Goal: Task Accomplishment & Management: Manage account settings

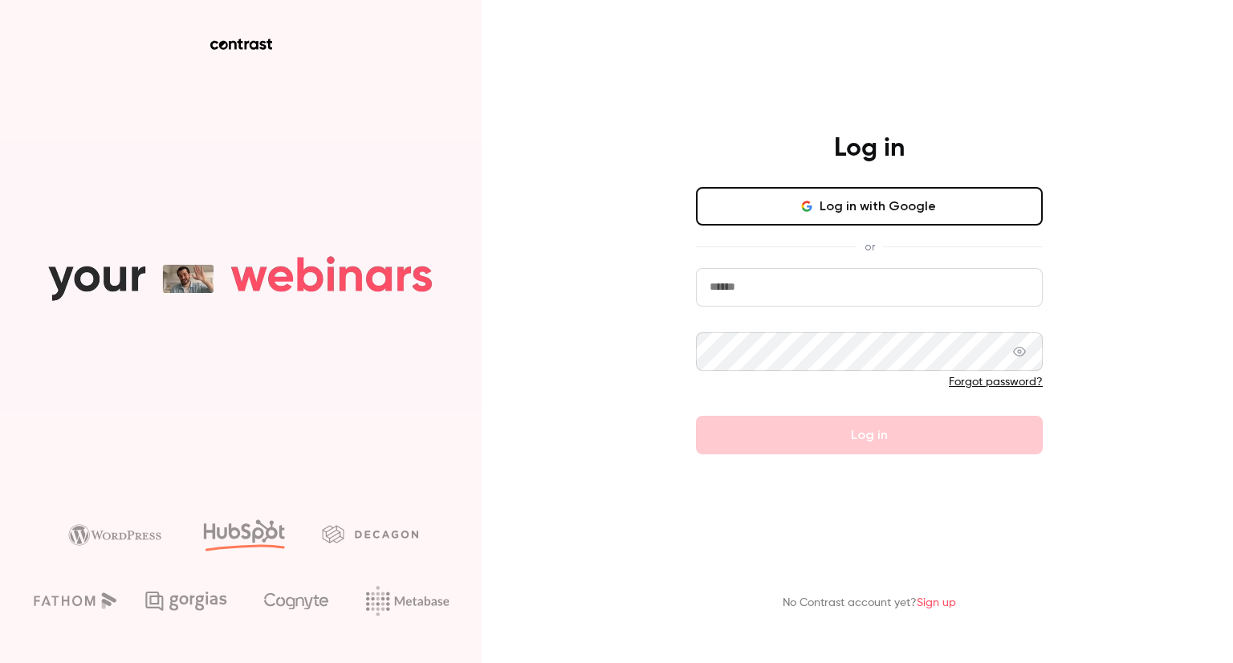
click at [860, 216] on button "Log in with Google" at bounding box center [869, 206] width 347 height 39
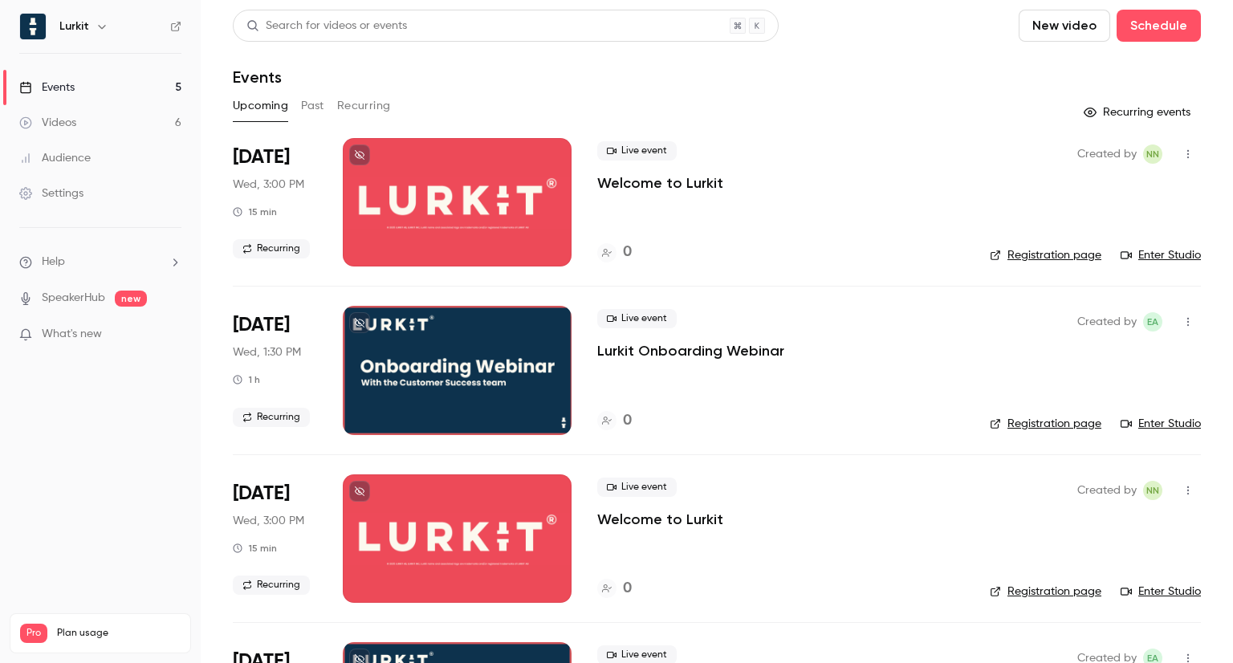
click at [1182, 159] on icon "button" at bounding box center [1188, 153] width 13 height 11
click at [1060, 364] on div "Delete" at bounding box center [1114, 362] width 122 height 16
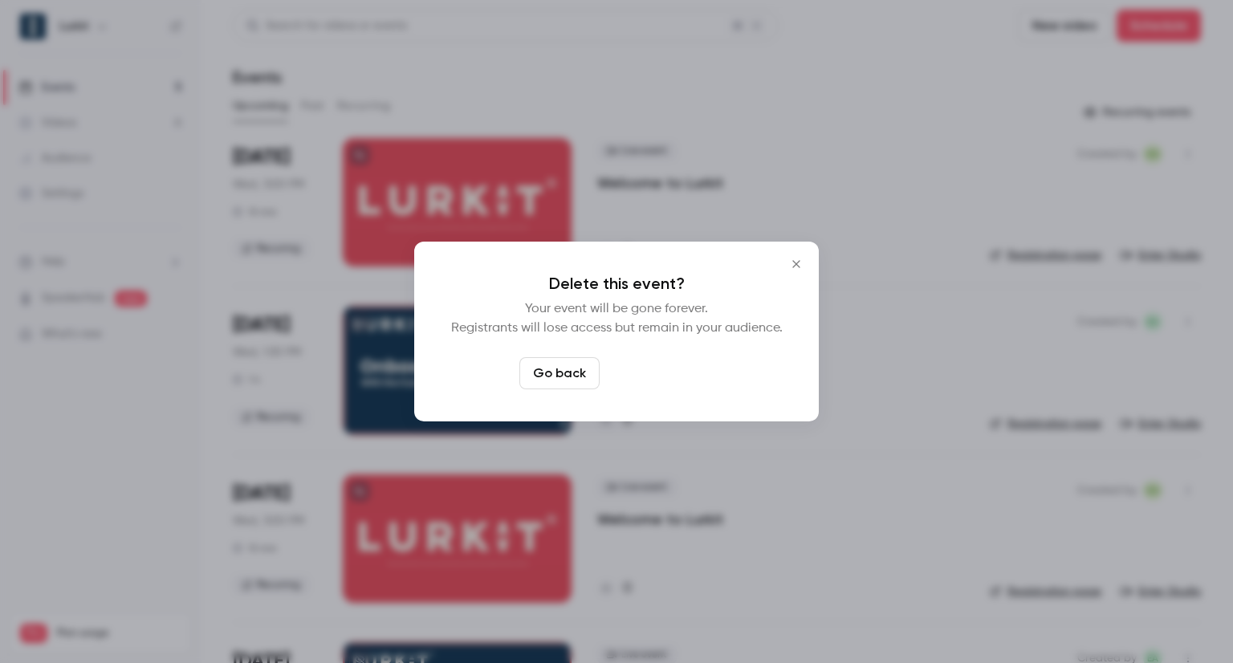
click at [680, 376] on button "Delete event" at bounding box center [660, 373] width 108 height 32
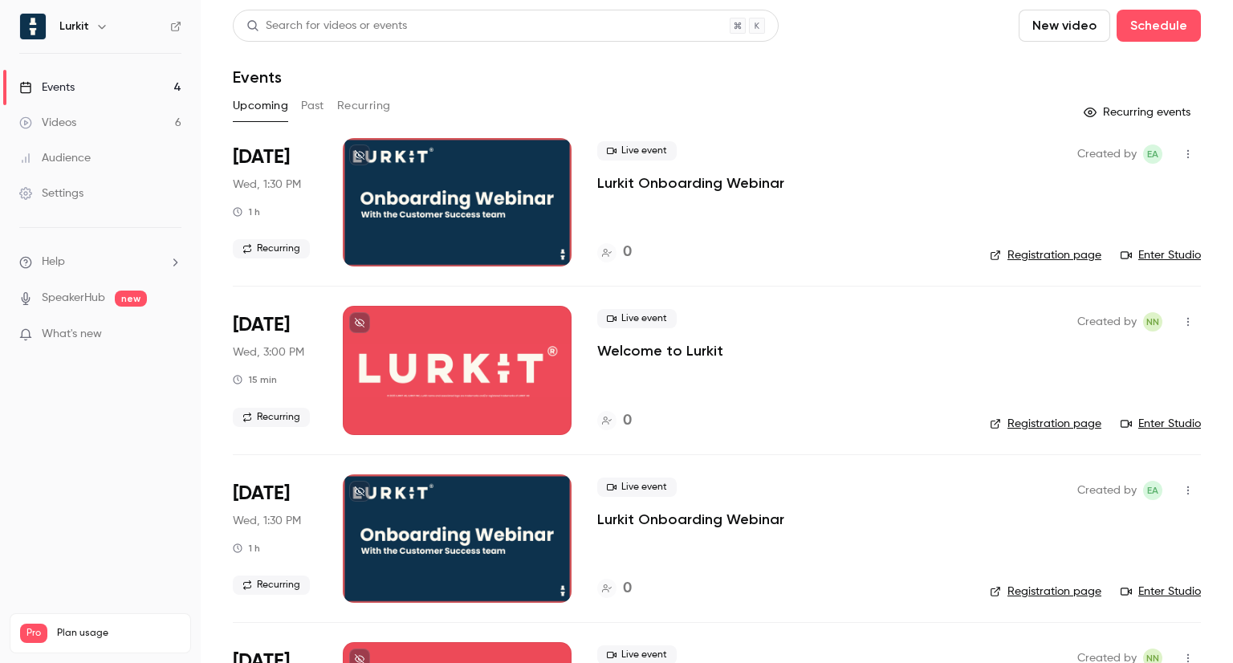
click at [363, 327] on icon at bounding box center [360, 323] width 10 height 10
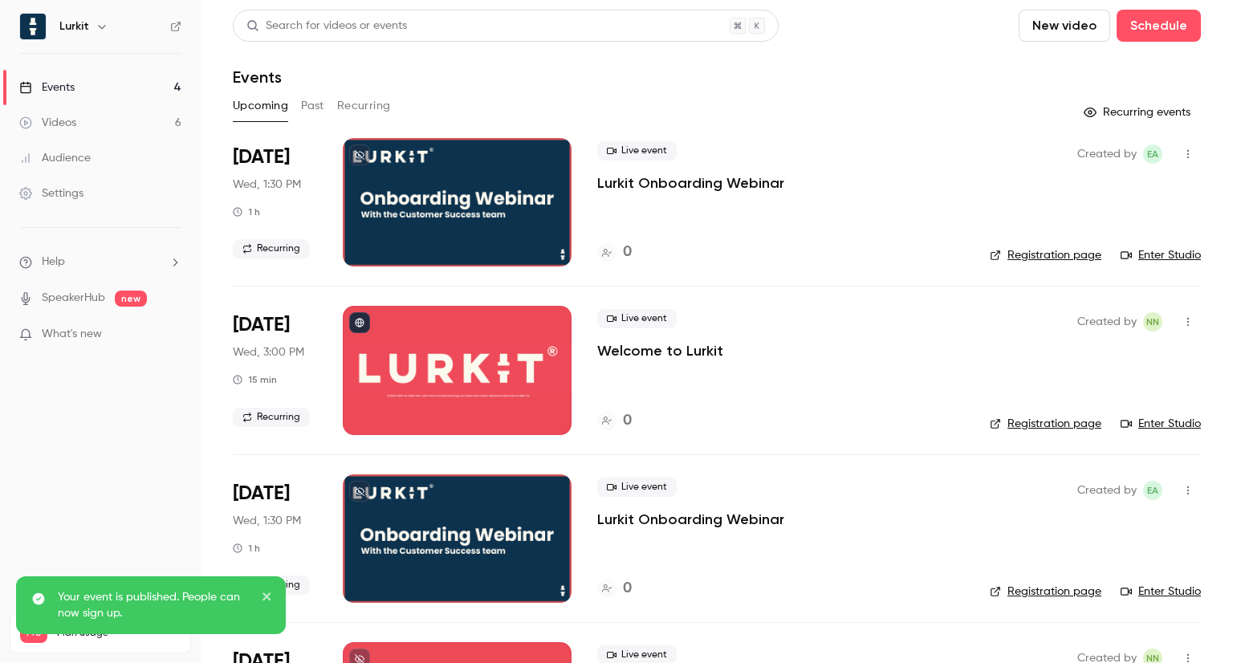
click at [644, 351] on p "Welcome to Lurkit" at bounding box center [660, 350] width 126 height 19
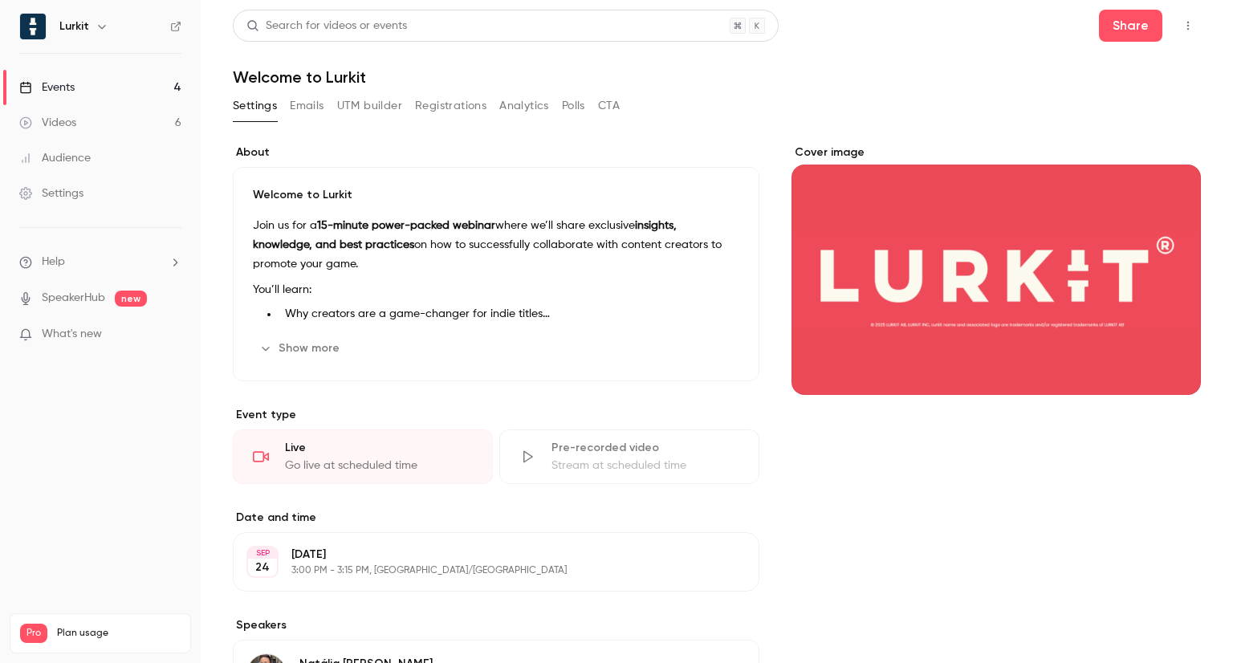
click at [374, 101] on button "UTM builder" at bounding box center [369, 106] width 65 height 26
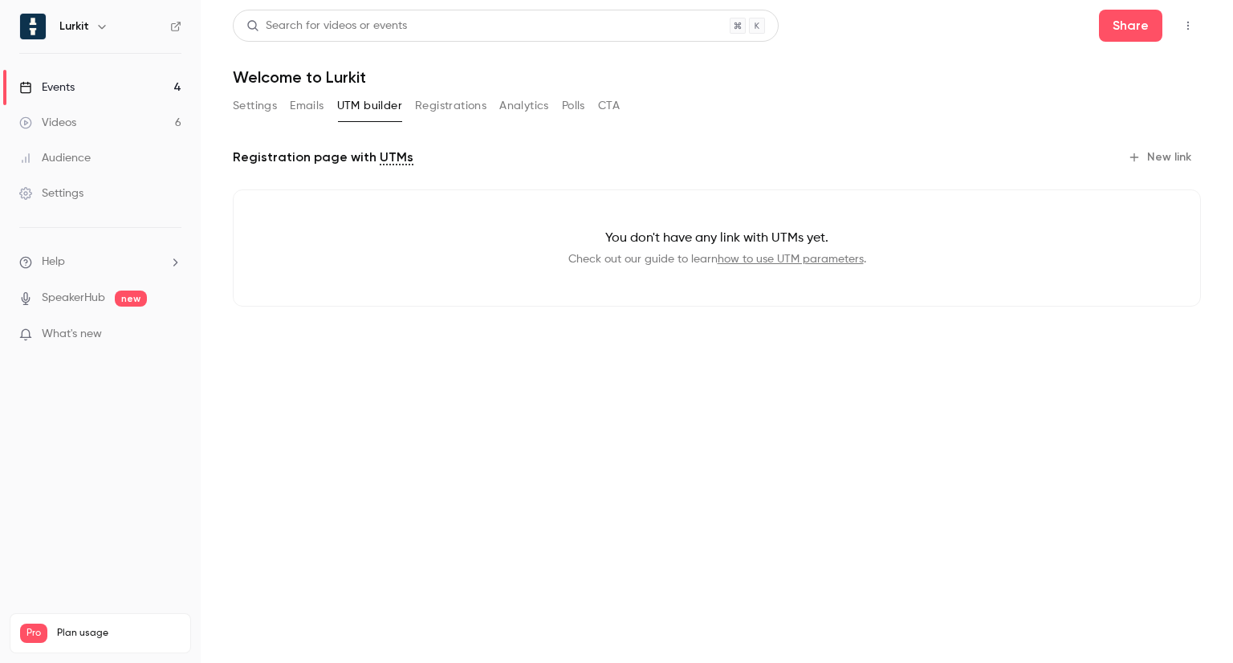
click at [303, 104] on button "Emails" at bounding box center [307, 106] width 34 height 26
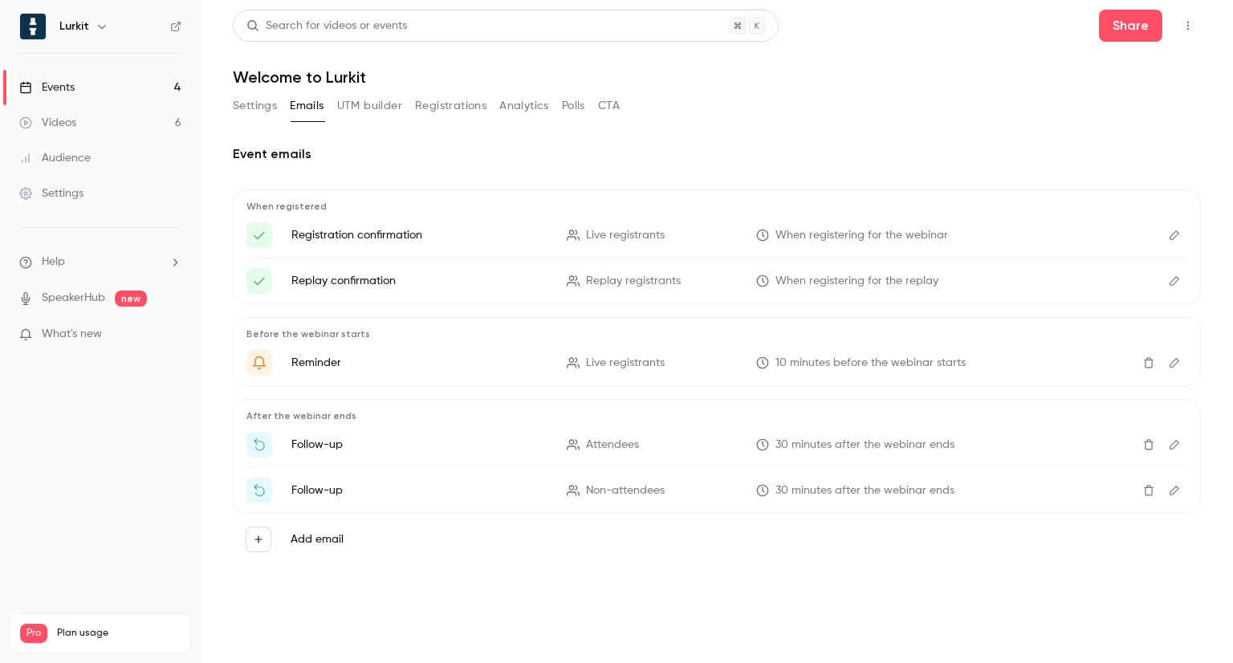
click at [255, 109] on button "Settings" at bounding box center [255, 106] width 44 height 26
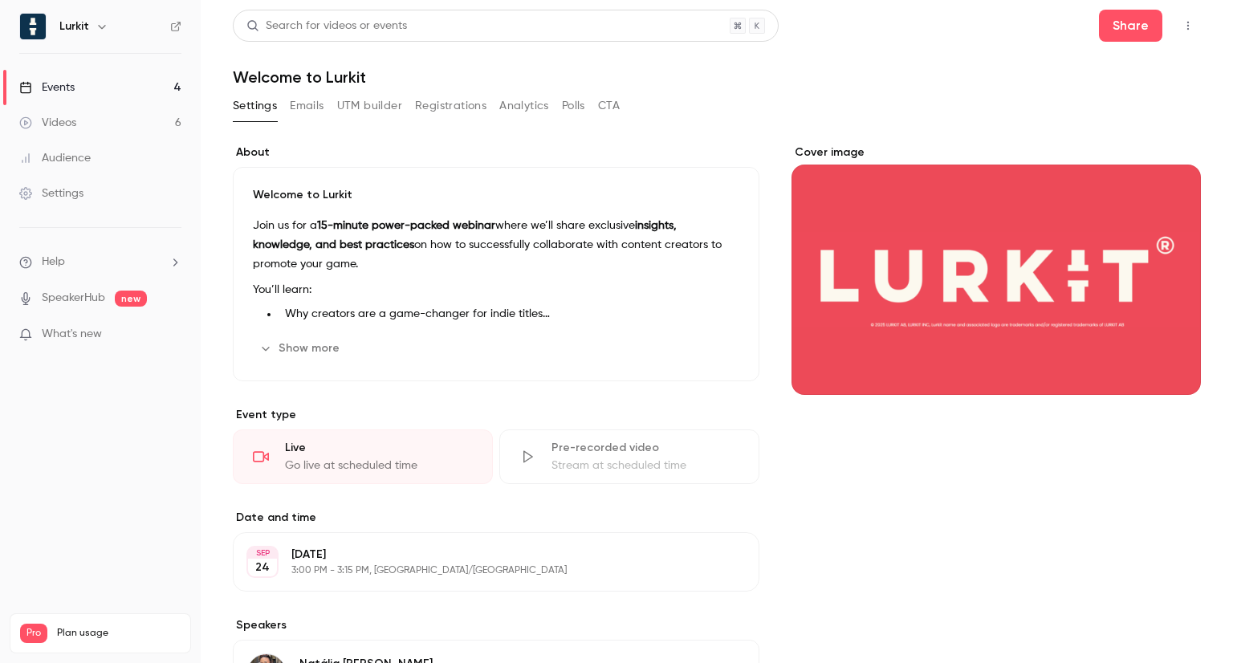
click at [319, 348] on button "Show more" at bounding box center [301, 349] width 96 height 26
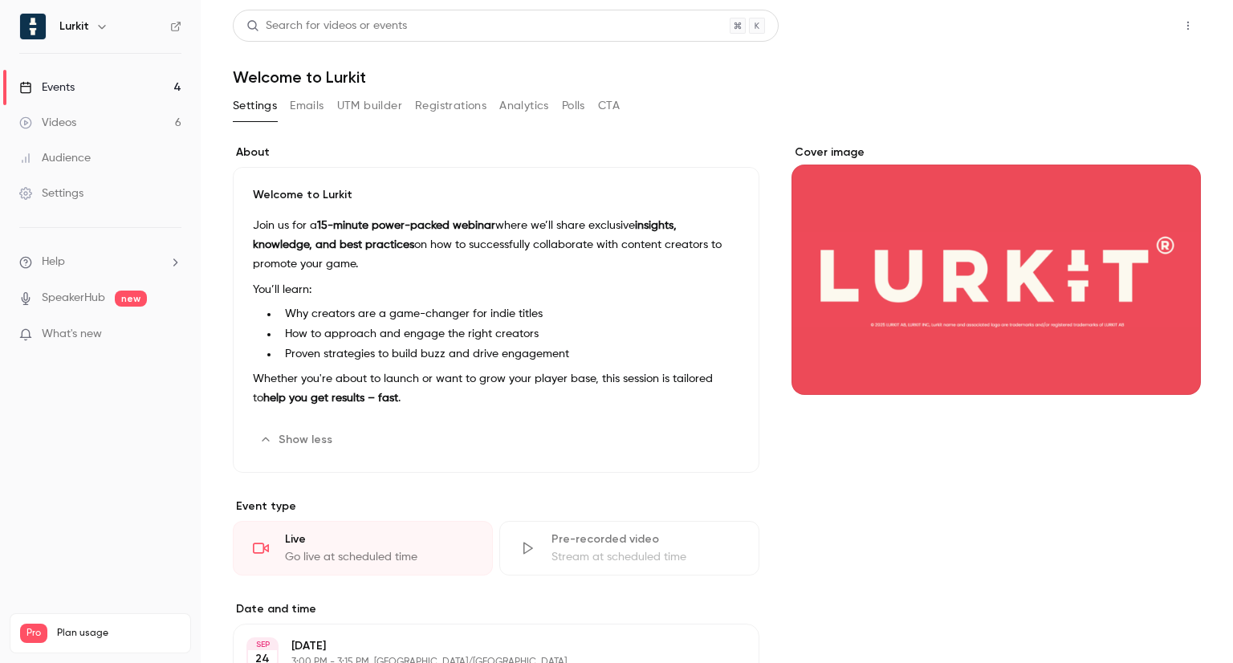
click at [1122, 35] on button "Share" at bounding box center [1130, 26] width 63 height 32
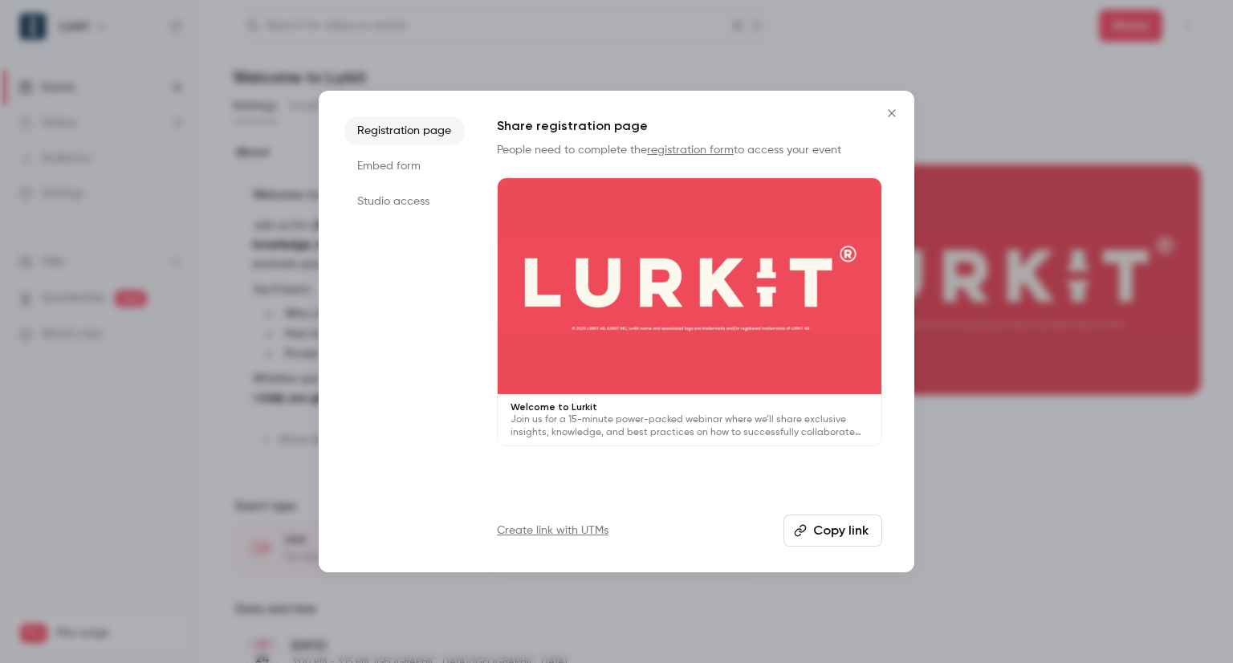
click at [813, 530] on button "Copy link" at bounding box center [832, 531] width 99 height 32
click at [390, 161] on li "Embed form" at bounding box center [404, 166] width 120 height 29
